Goal: Task Accomplishment & Management: Manage account settings

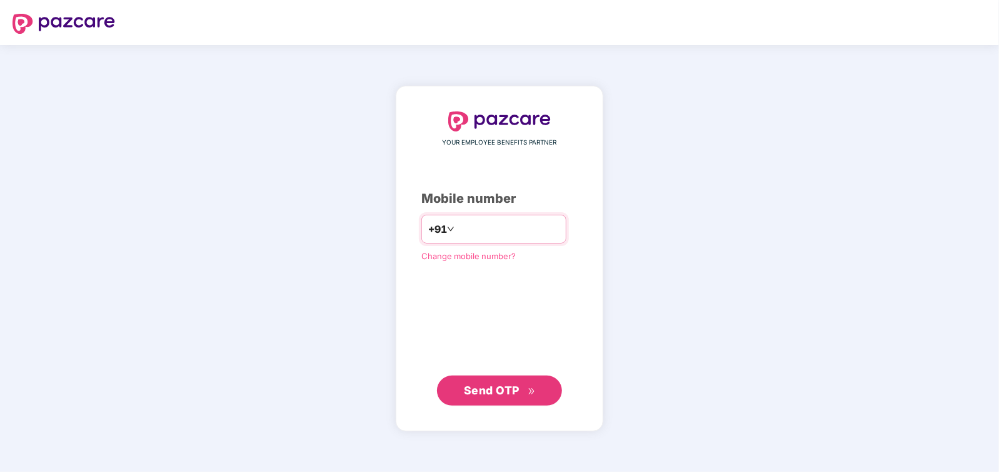
type input "**********"
click at [553, 378] on button "Send OTP" at bounding box center [499, 390] width 125 height 30
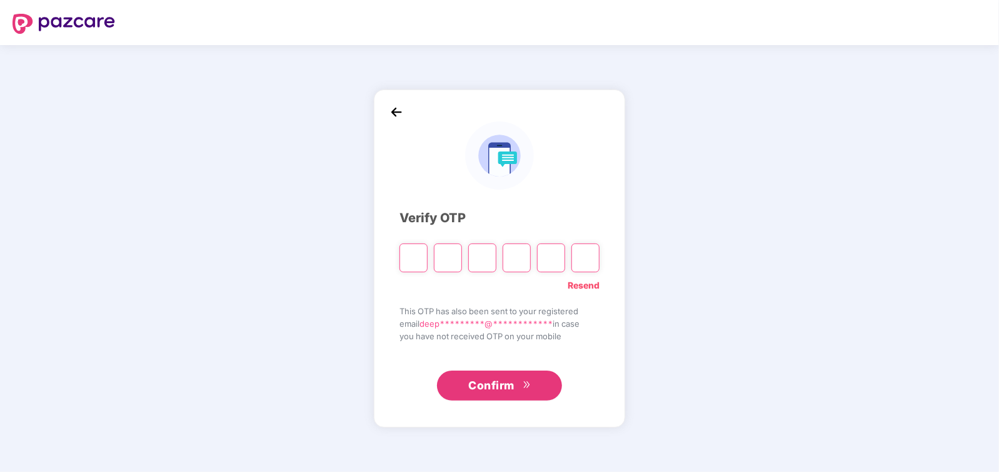
type input "*"
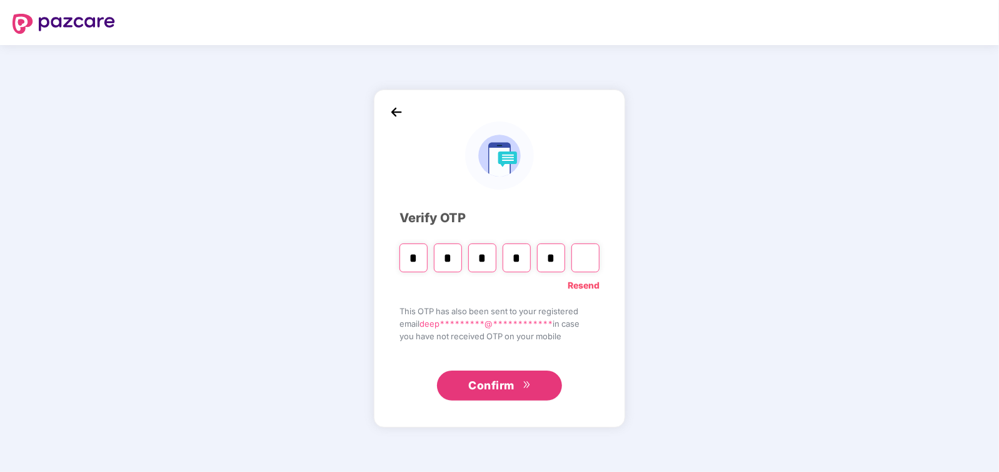
type input "*"
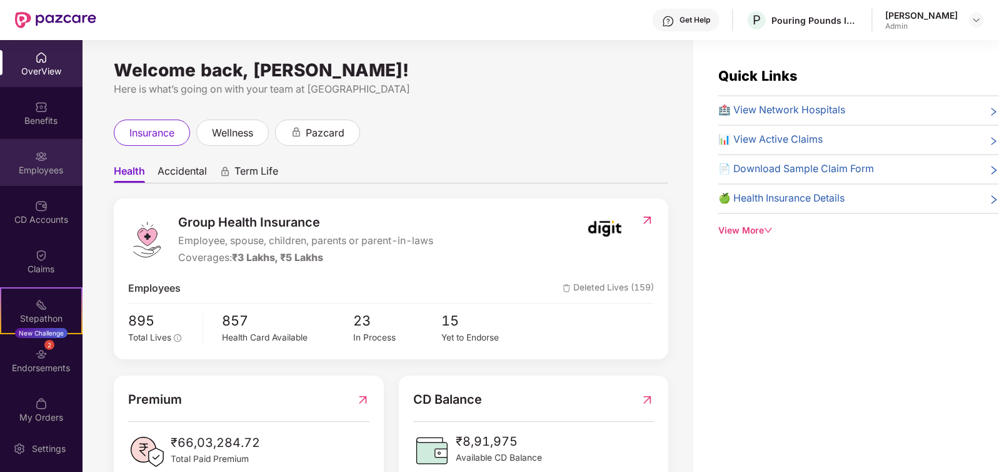
click at [47, 161] on div "Employees" at bounding box center [41, 162] width 83 height 47
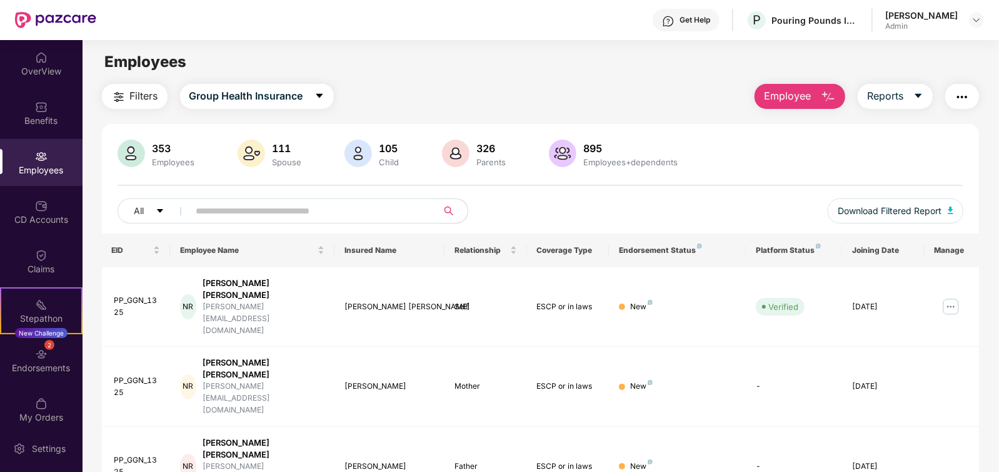
click at [265, 216] on input "text" at bounding box center [308, 210] width 224 height 19
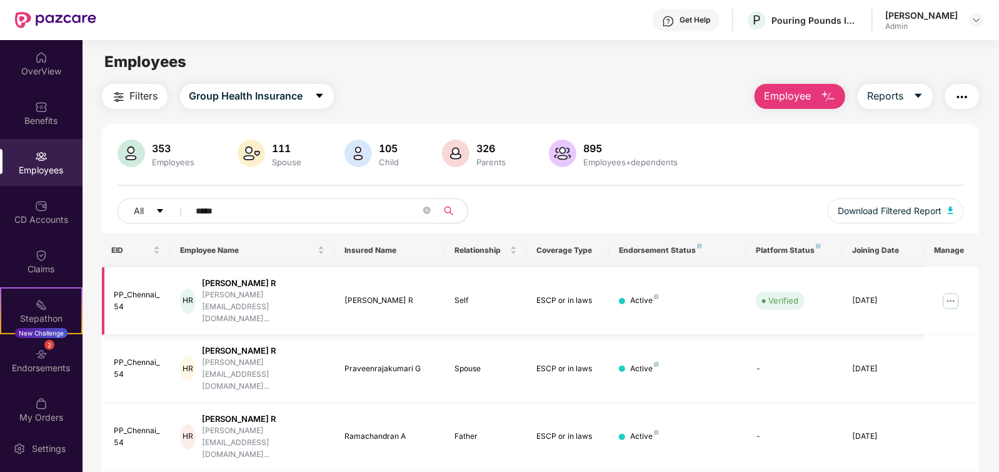
type input "*****"
click at [947, 291] on img at bounding box center [951, 301] width 20 height 20
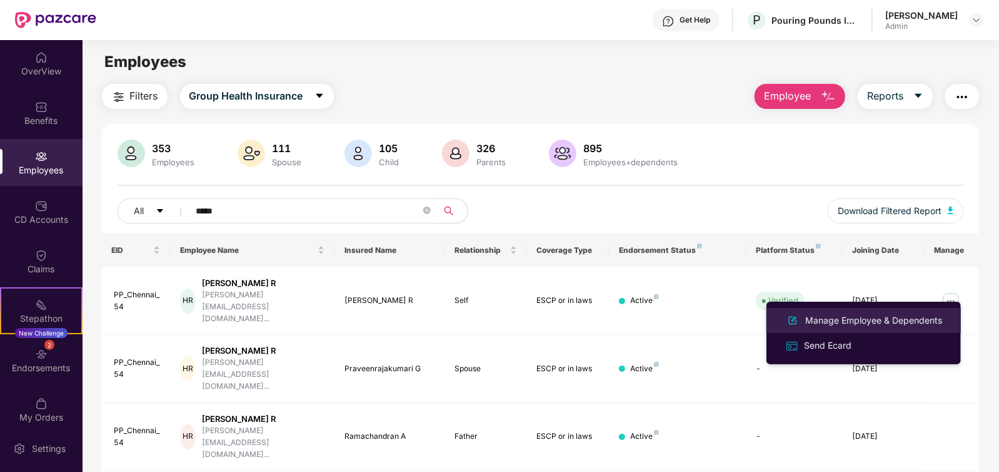
click at [879, 322] on div "Manage Employee & Dependents" at bounding box center [874, 320] width 142 height 14
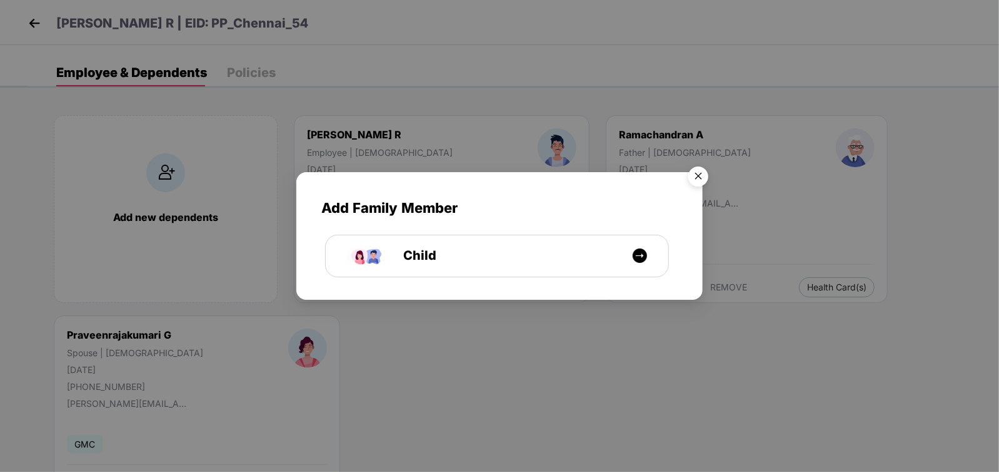
click at [692, 182] on img "Close" at bounding box center [698, 178] width 35 height 35
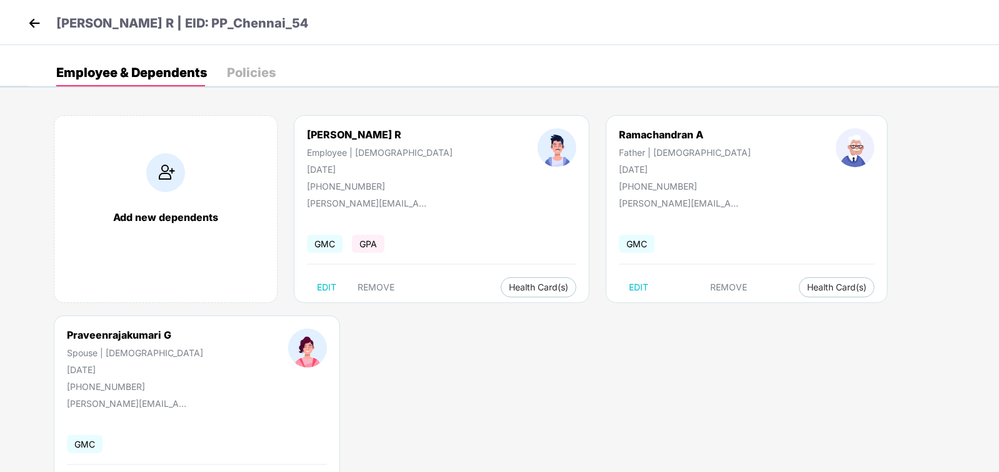
click at [246, 72] on div "Policies" at bounding box center [251, 72] width 49 height 13
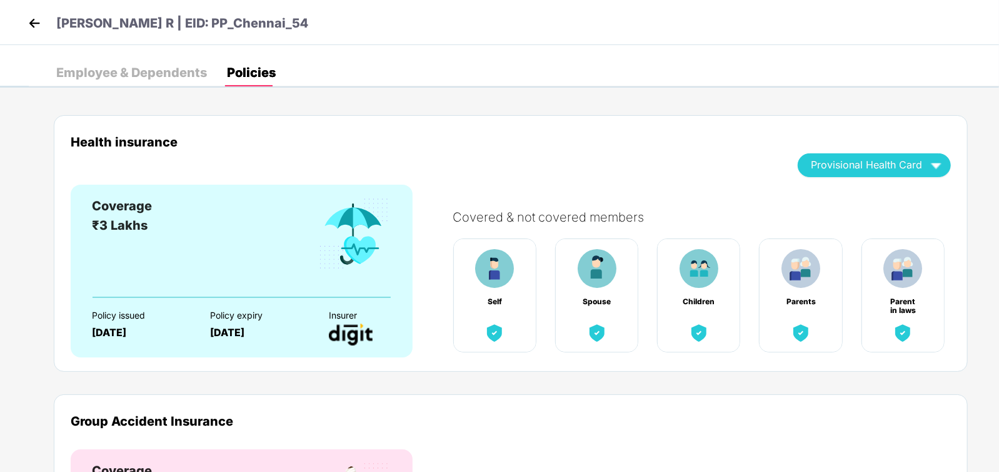
click at [151, 71] on div "Employee & Dependents" at bounding box center [131, 72] width 151 height 13
